Goal: Navigation & Orientation: Find specific page/section

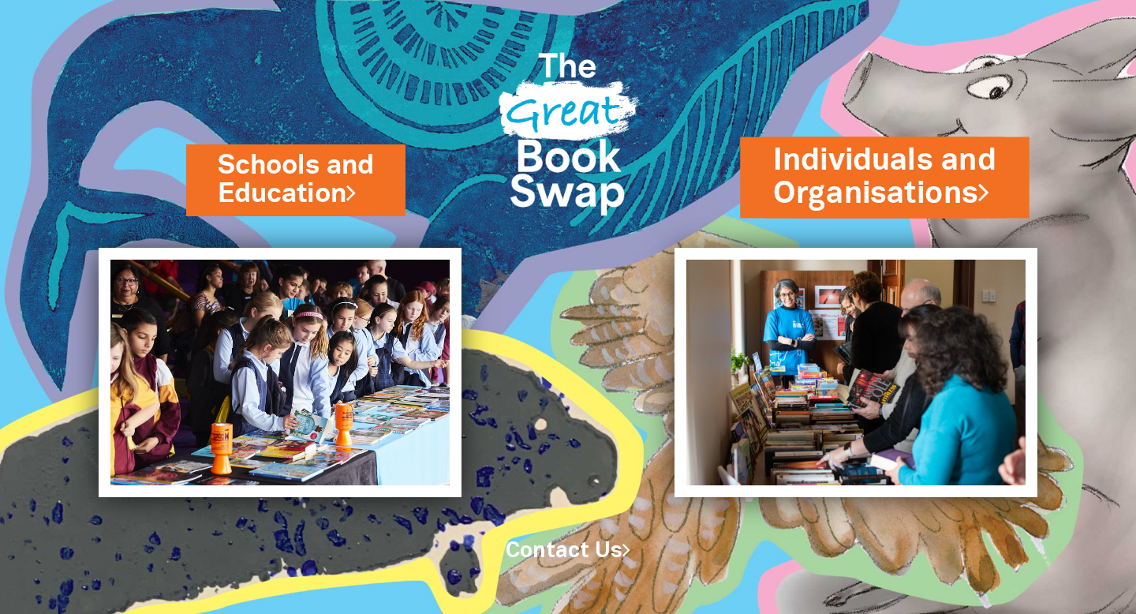
click at [839, 192] on link "Individuals and Organisations" at bounding box center [884, 176] width 223 height 75
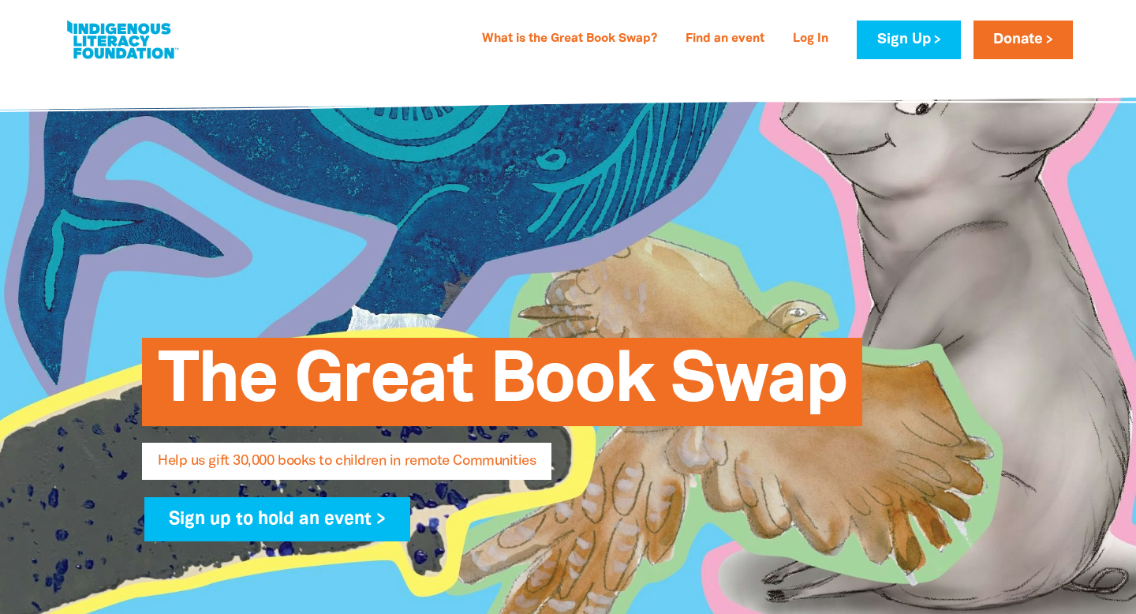
select select "AU"
click at [637, 40] on link "What is the Great Book Swap?" at bounding box center [570, 39] width 194 height 25
select select "AU"
click at [731, 39] on link "Find an event" at bounding box center [725, 39] width 98 height 25
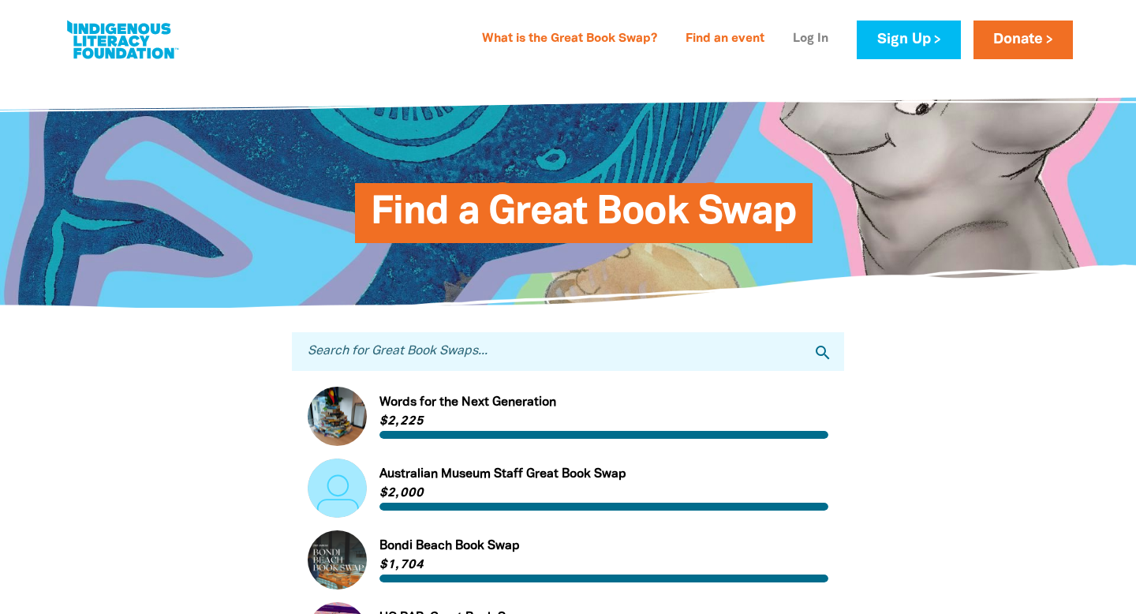
click at [811, 39] on link "Log In" at bounding box center [811, 39] width 54 height 25
select select "AU"
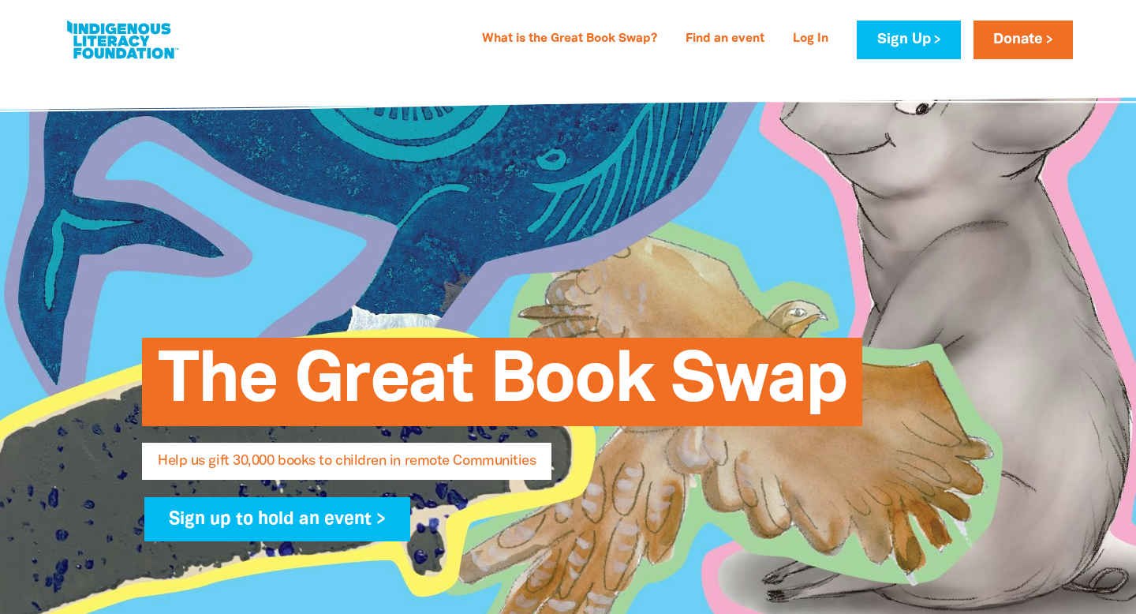
scroll to position [839, 0]
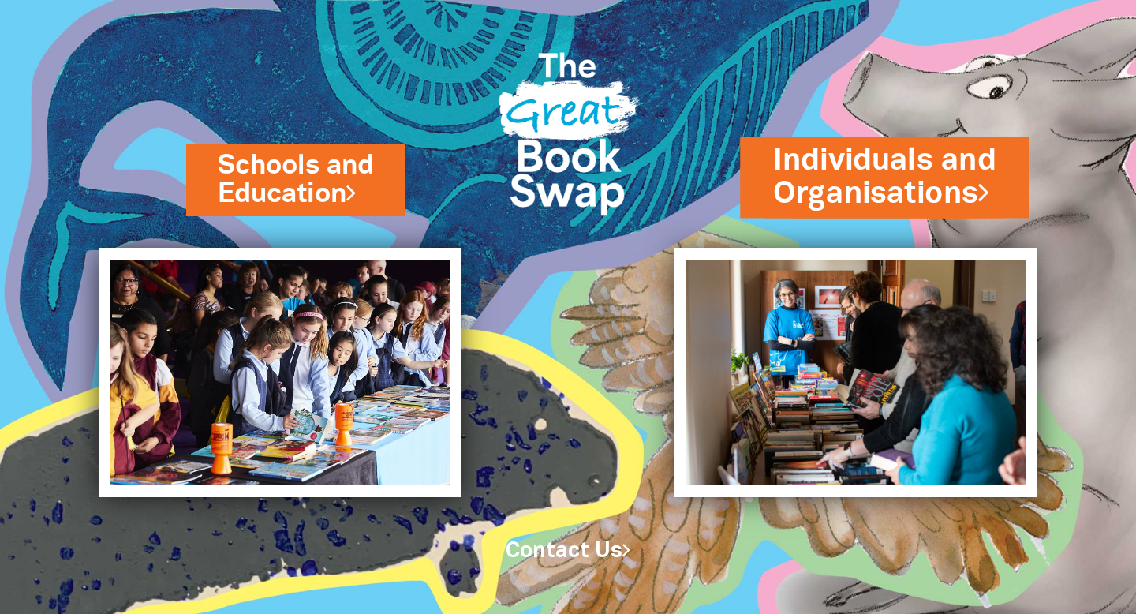
click at [792, 197] on link "Individuals and Organisations" at bounding box center [884, 176] width 223 height 75
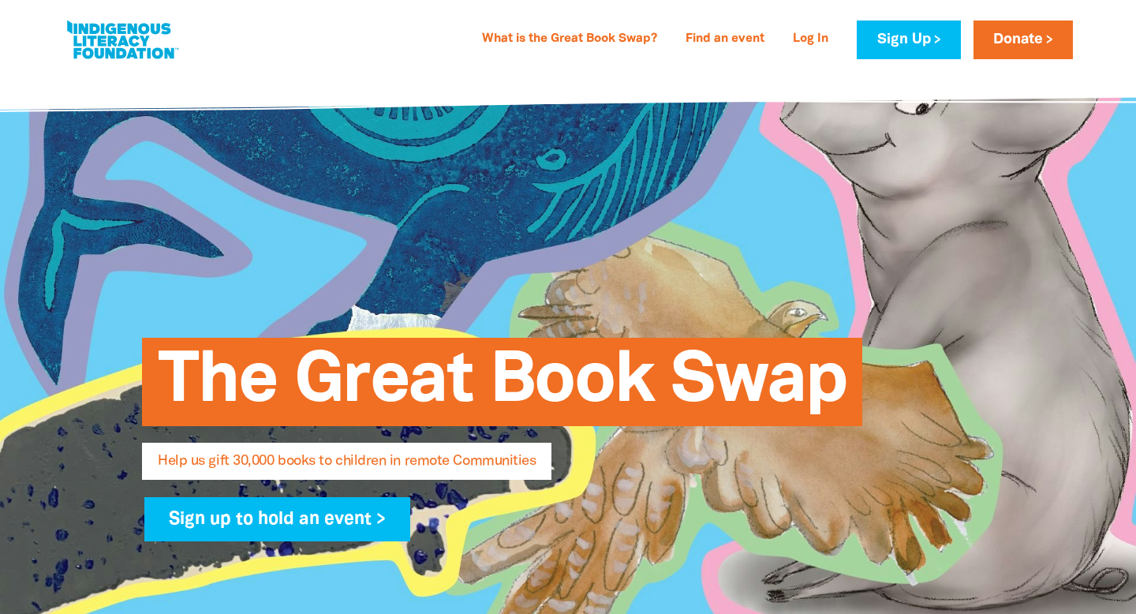
select select "AU"
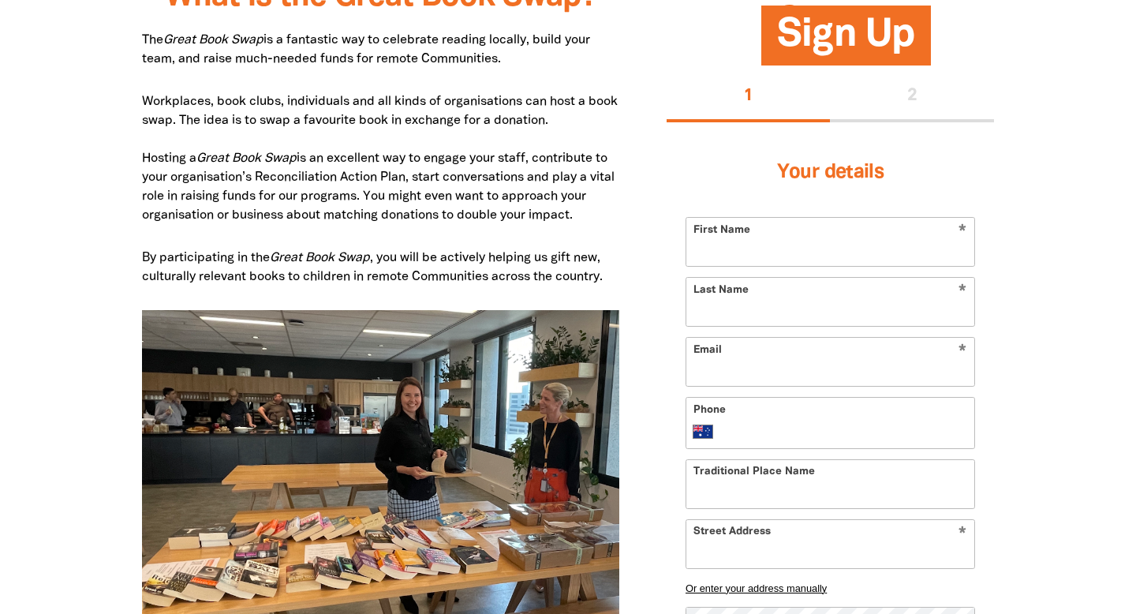
scroll to position [870, 0]
